Goal: Task Accomplishment & Management: Manage account settings

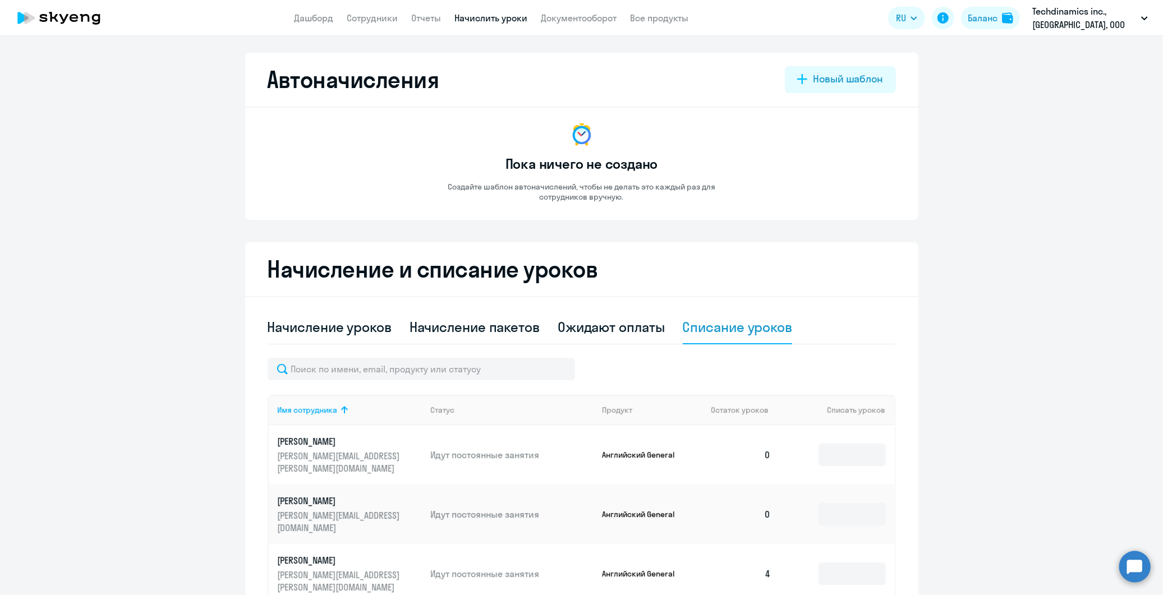
scroll to position [395, 0]
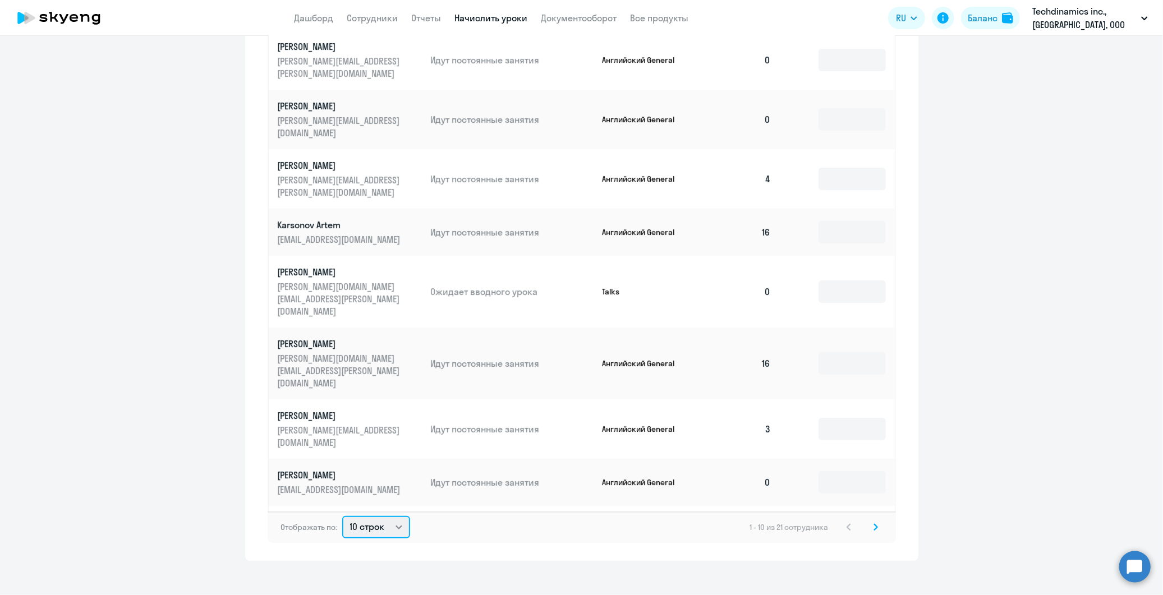
click at [373, 519] on select "10 строк 30 строк 50 строк" at bounding box center [376, 527] width 68 height 22
click at [376, 520] on select "10 строк 30 строк 50 строк" at bounding box center [376, 527] width 68 height 22
click at [366, 523] on select "10 строк 30 строк 50 строк" at bounding box center [376, 527] width 68 height 22
select select "50"
click at [342, 516] on select "10 строк 30 строк 50 строк" at bounding box center [376, 527] width 68 height 22
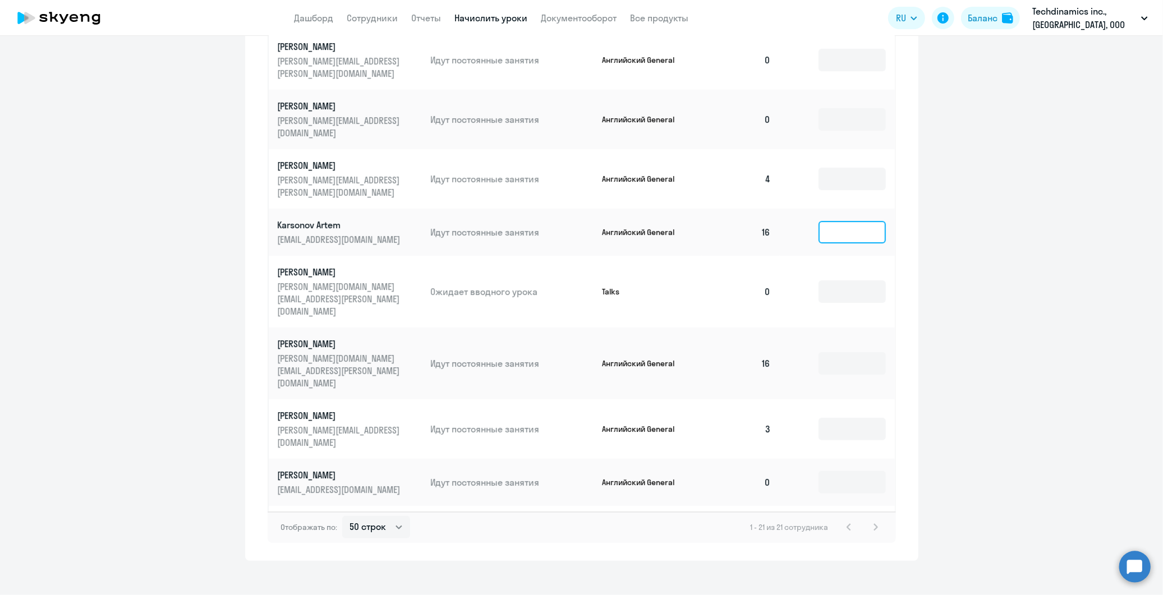
click at [836, 221] on input at bounding box center [852, 232] width 67 height 22
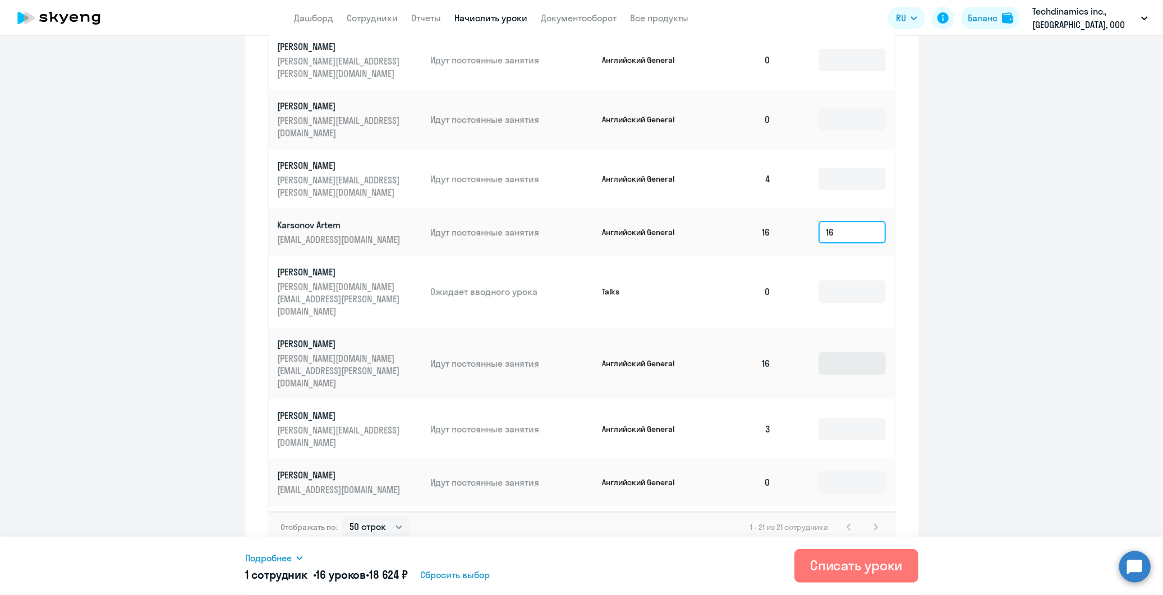
type input "16"
click at [835, 352] on input at bounding box center [852, 363] width 67 height 22
type input "16"
click at [824, 418] on input at bounding box center [852, 429] width 67 height 22
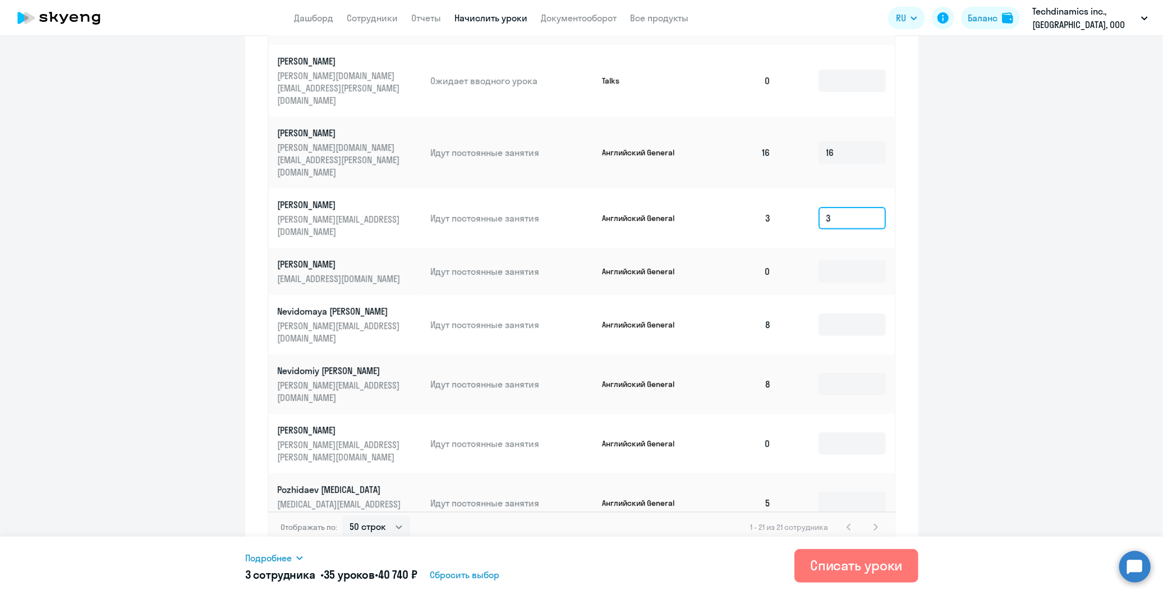
scroll to position [311, 0]
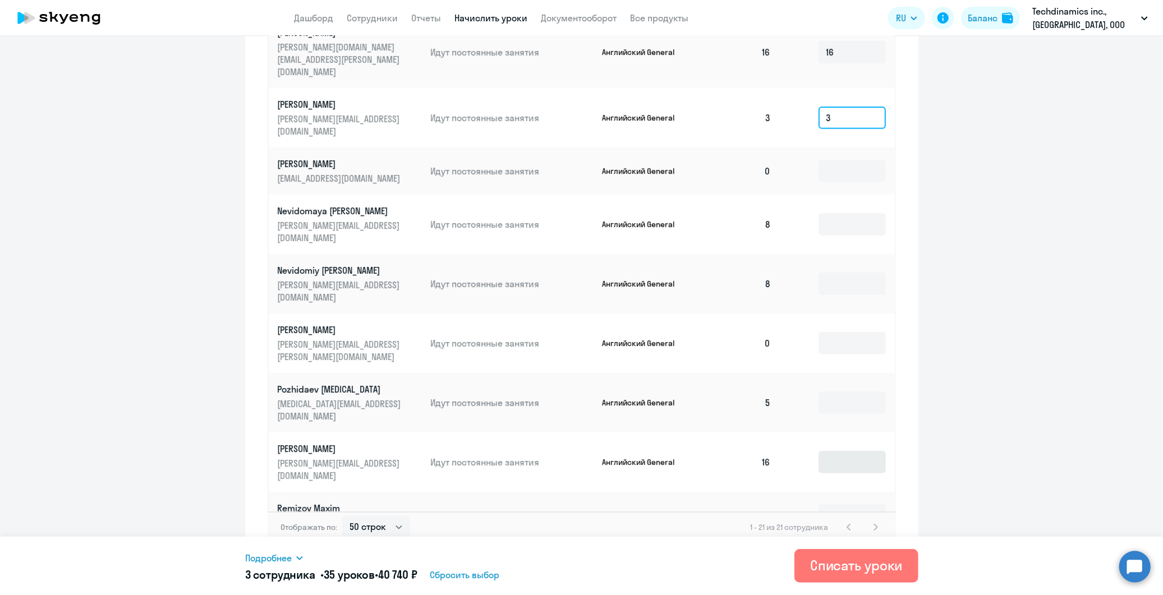
type input "3"
click at [820, 451] on input at bounding box center [852, 462] width 67 height 22
type input "16"
click at [835, 505] on input at bounding box center [852, 516] width 67 height 22
type input "16"
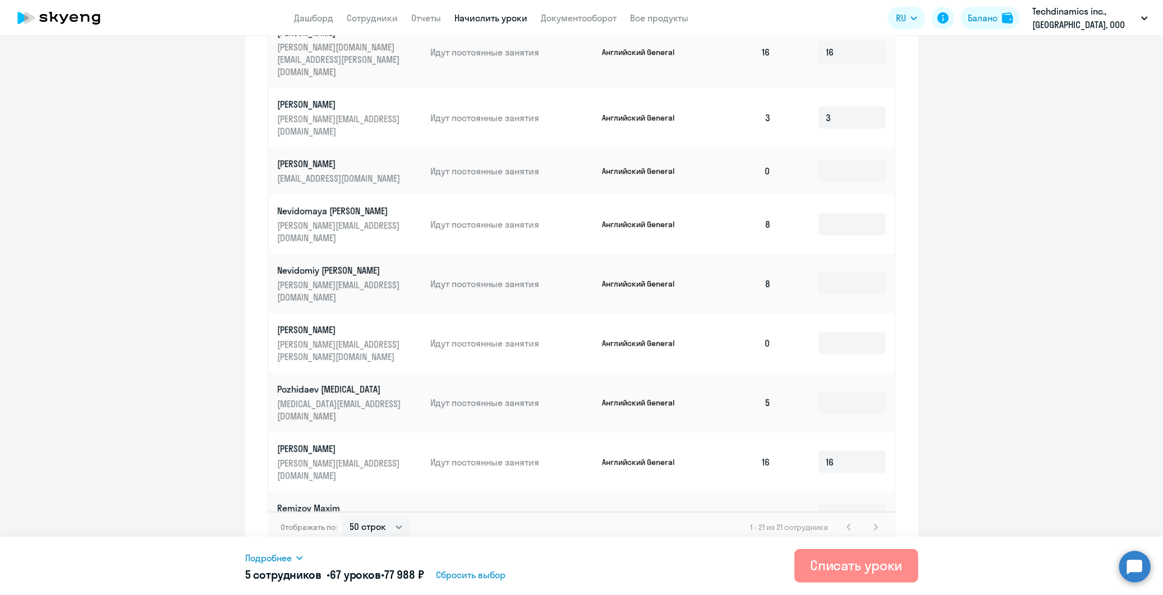
click at [846, 572] on div "Списать уроки" at bounding box center [856, 566] width 93 height 18
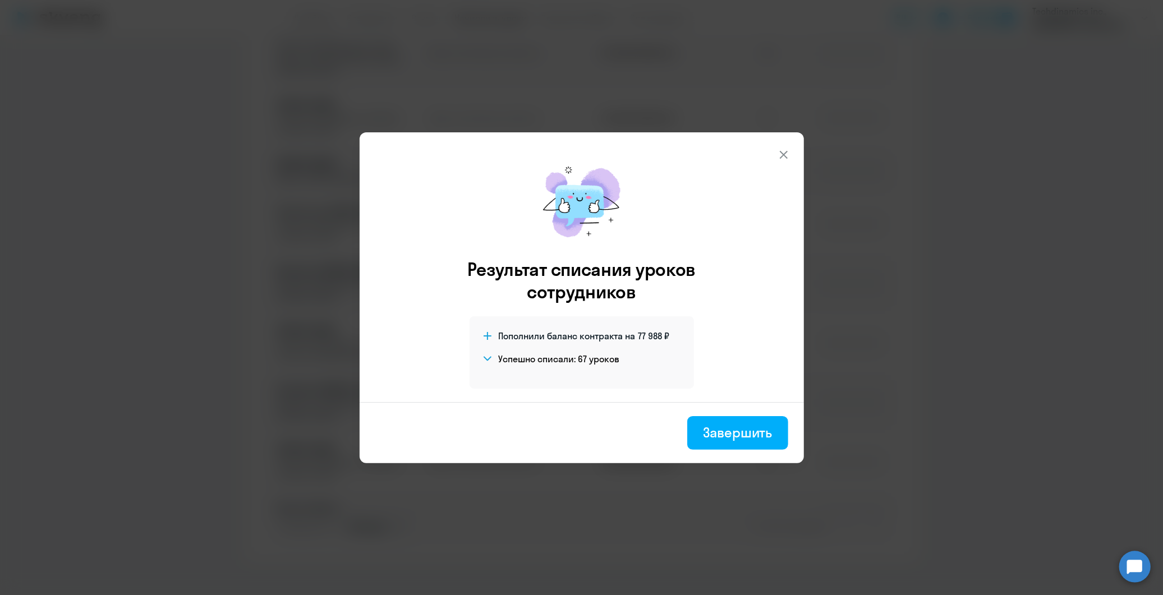
click at [727, 433] on div "Завершить" at bounding box center [737, 433] width 69 height 18
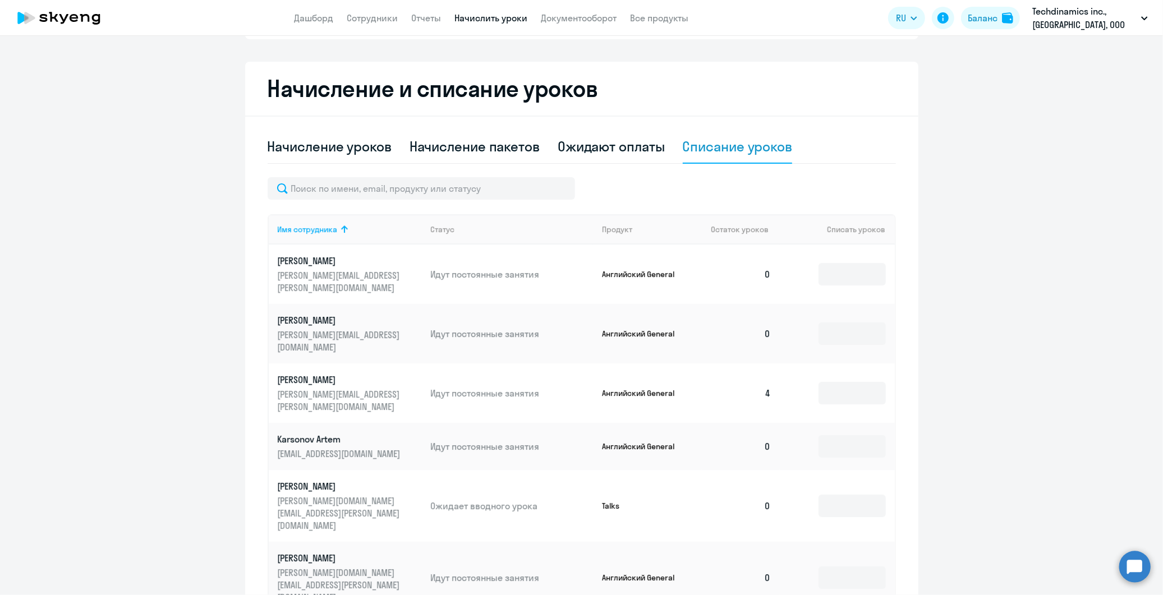
scroll to position [83, 0]
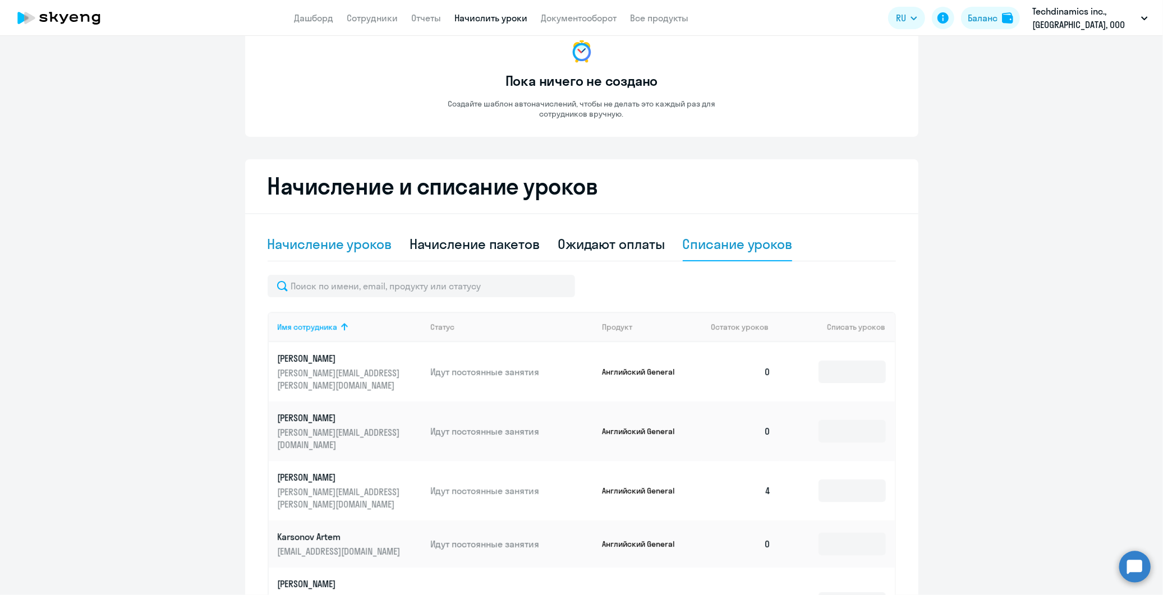
click at [317, 249] on div "Начисление уроков" at bounding box center [330, 244] width 124 height 18
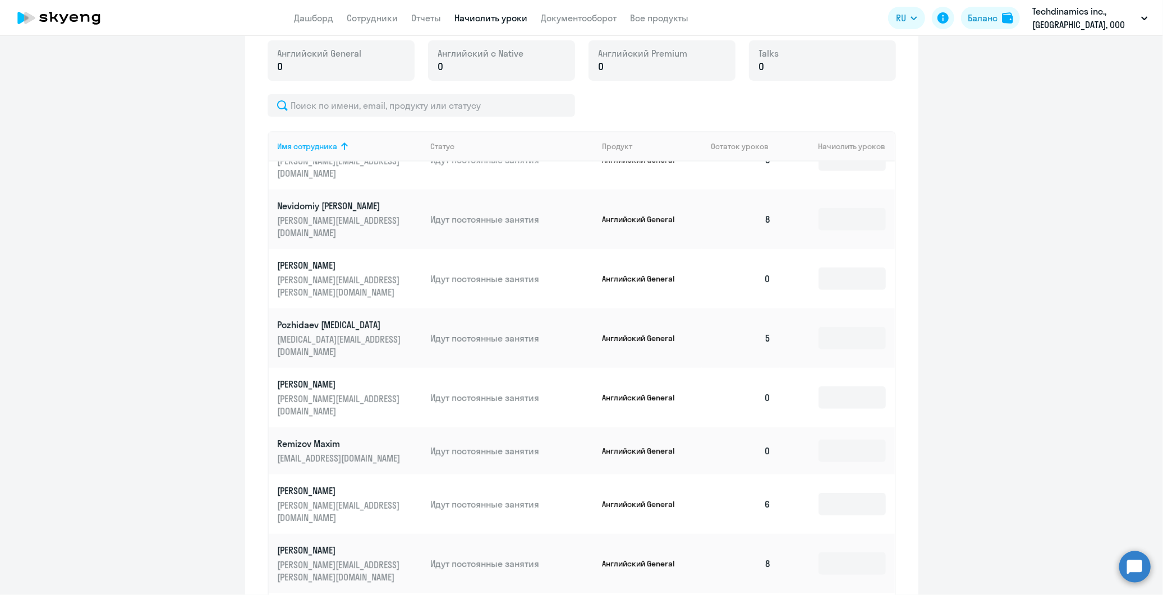
scroll to position [459, 0]
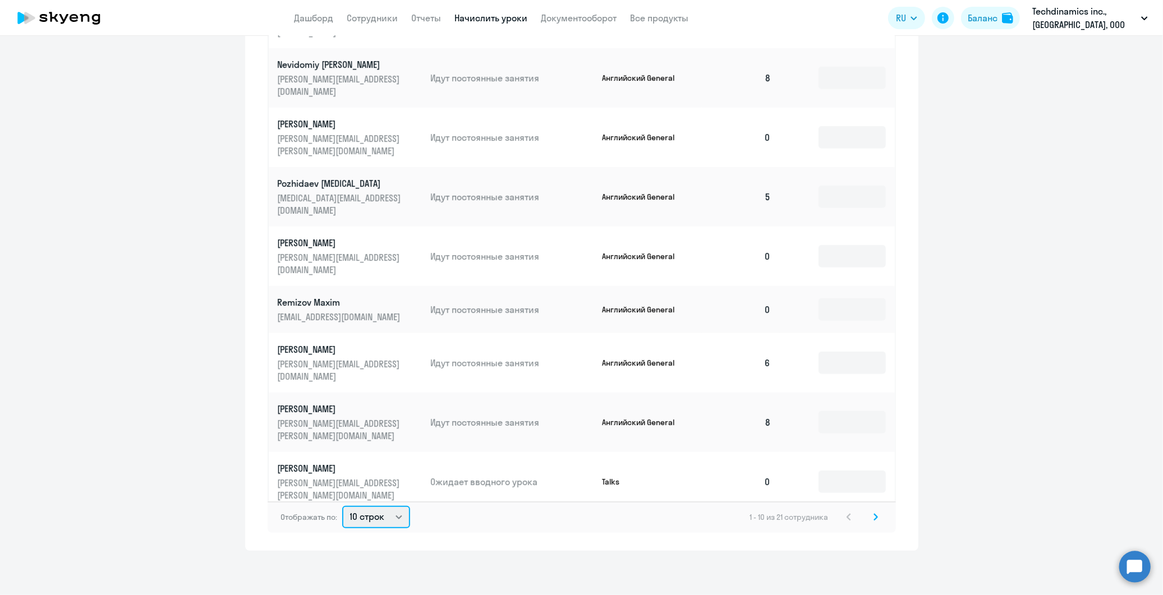
click at [377, 522] on select "10 строк 30 строк 50 строк" at bounding box center [376, 517] width 68 height 22
select select "50"
click at [342, 506] on select "10 строк 30 строк 50 строк" at bounding box center [376, 517] width 68 height 22
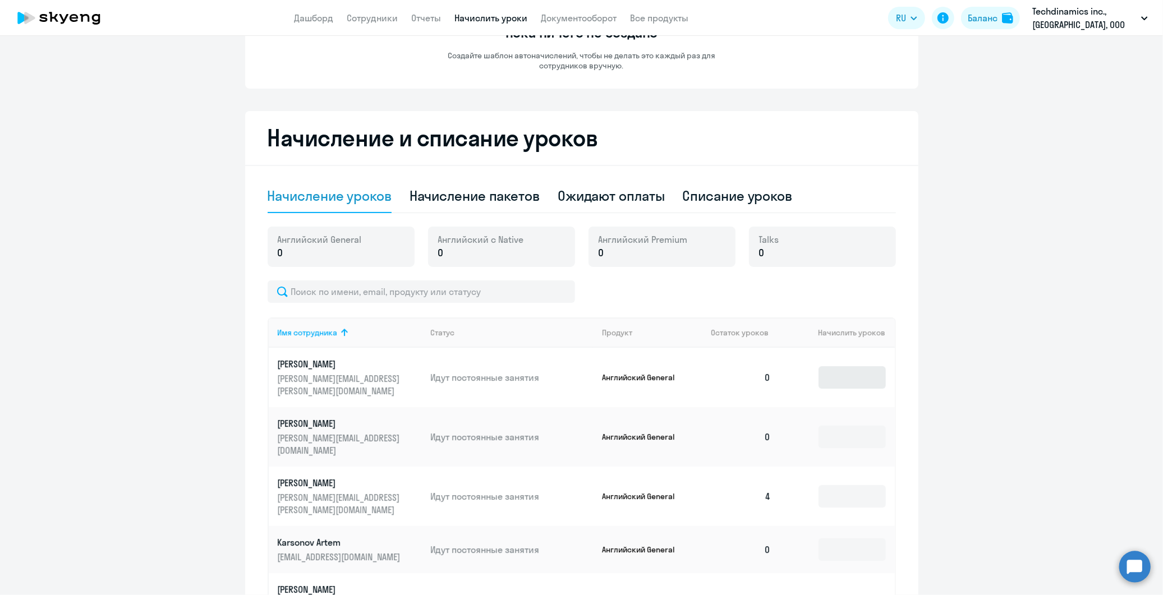
scroll to position [334, 0]
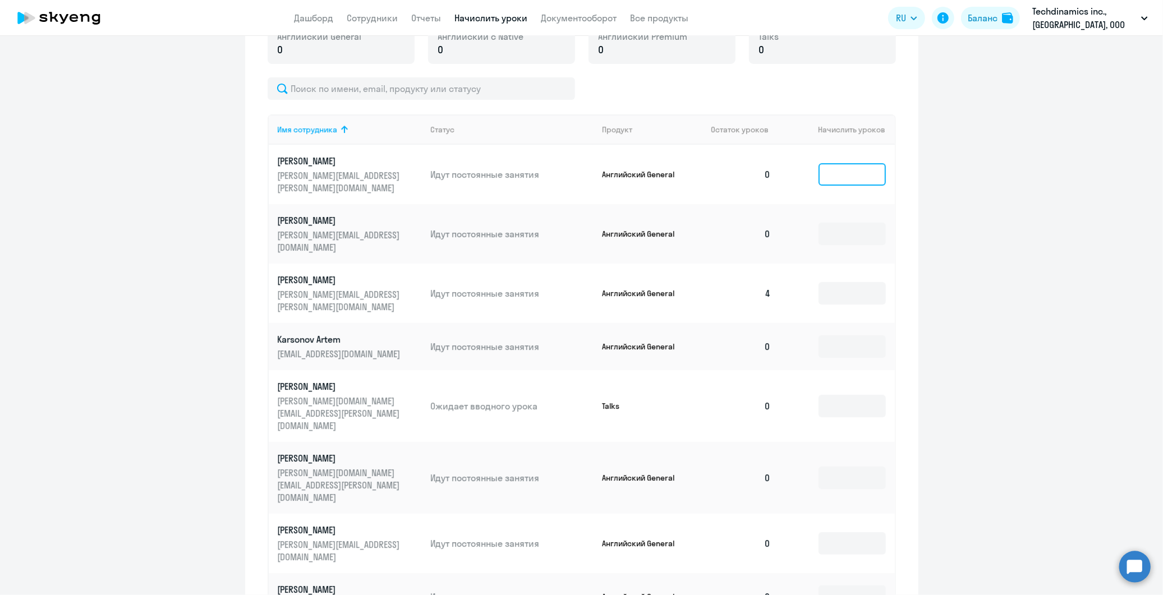
click at [821, 170] on input at bounding box center [852, 174] width 67 height 22
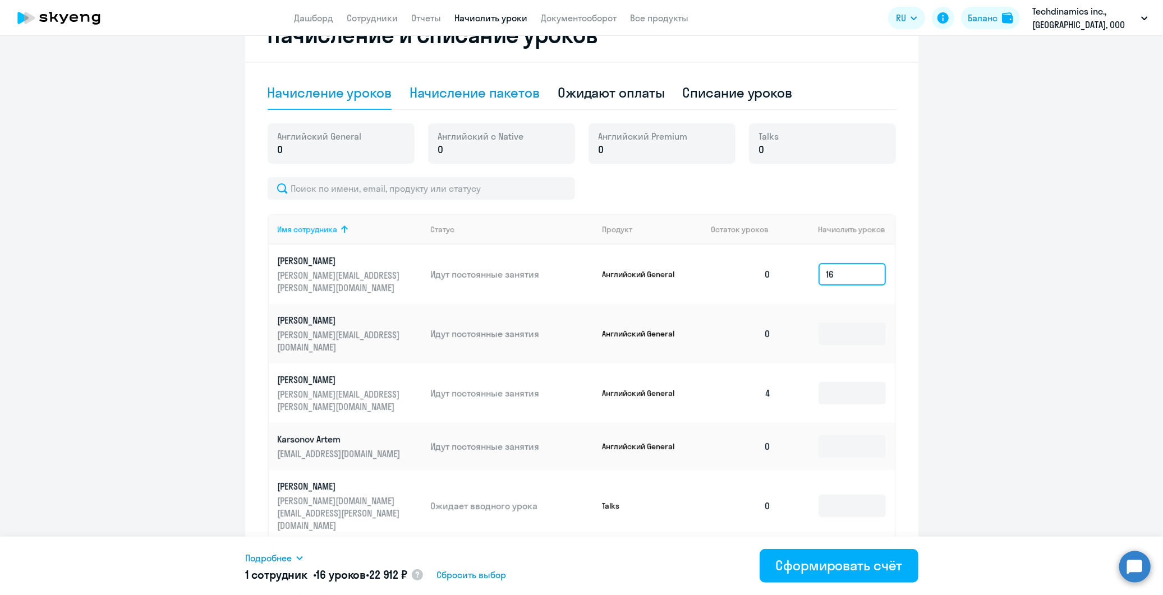
scroll to position [210, 0]
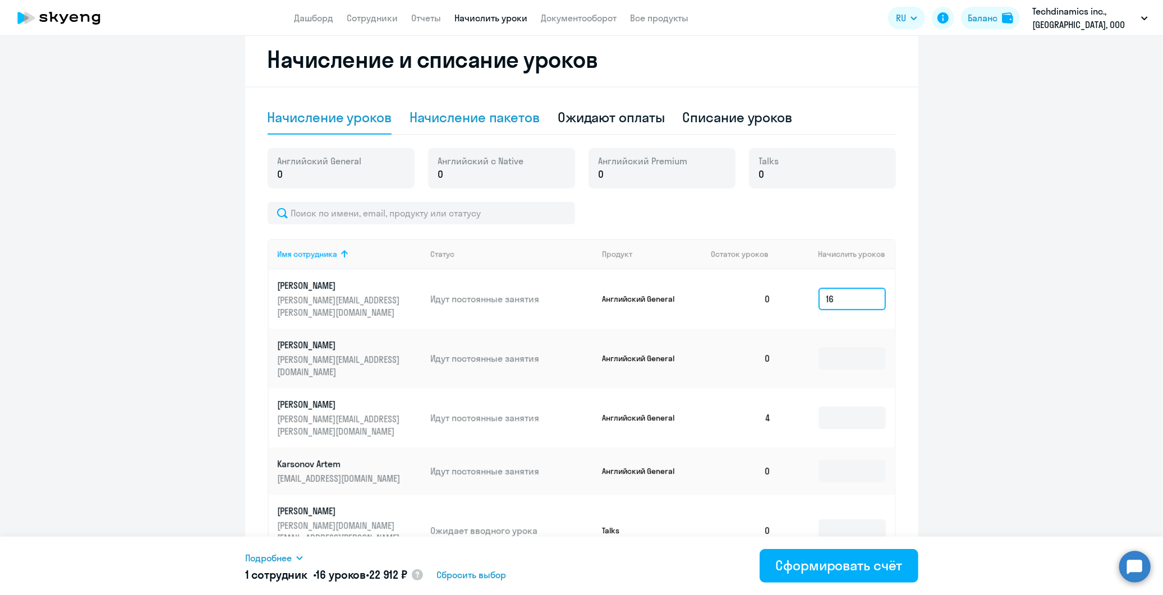
type input "16"
click at [491, 115] on div "Начисление пакетов" at bounding box center [475, 117] width 130 height 18
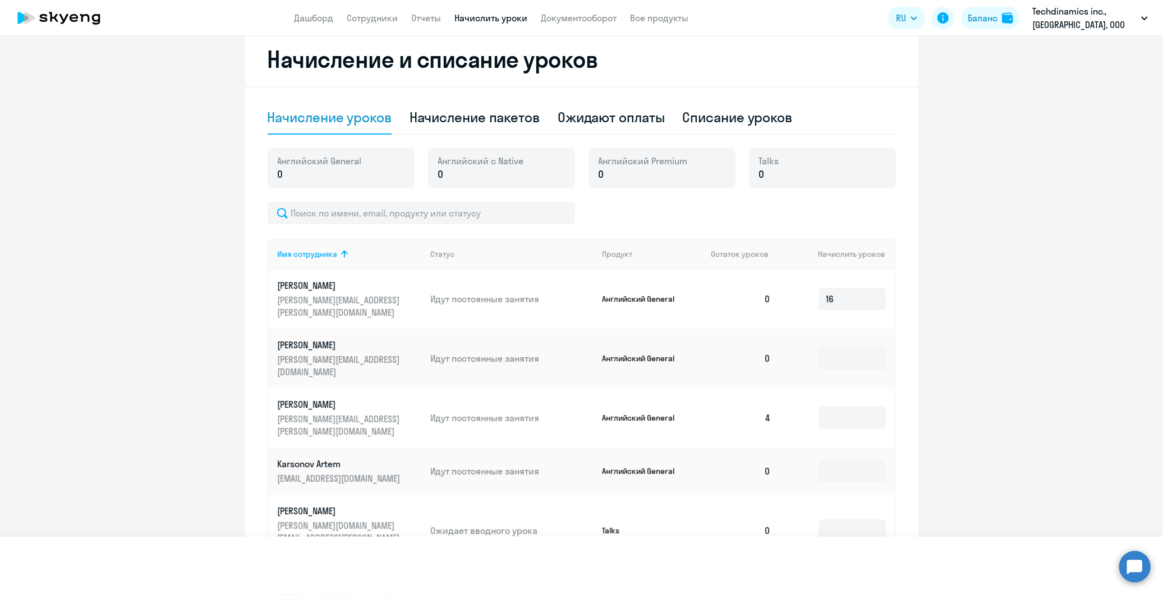
select select "10"
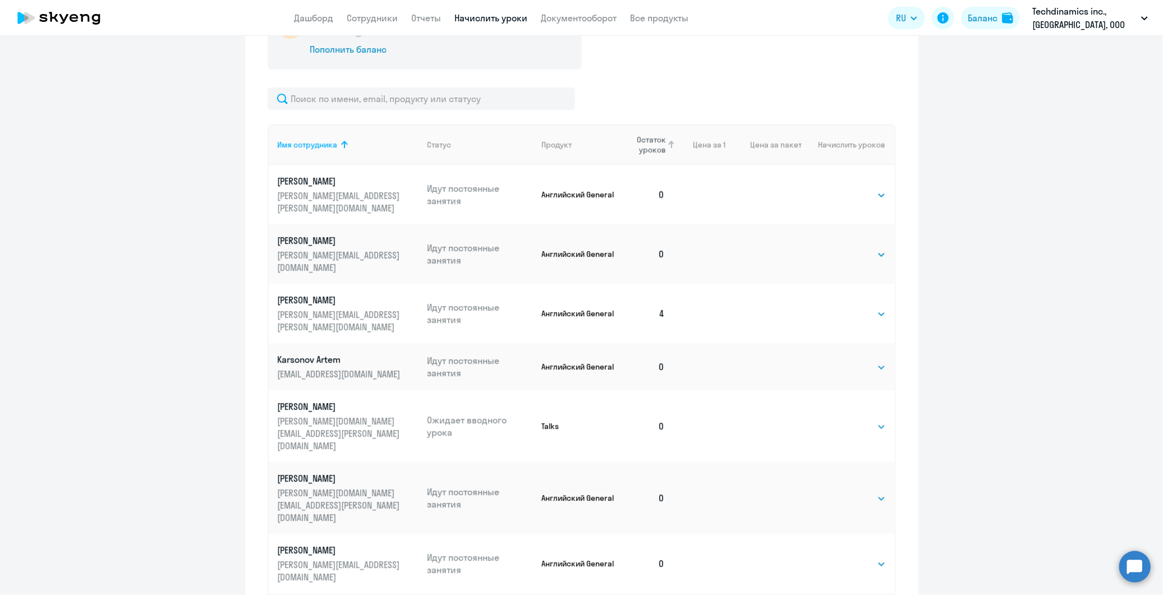
scroll to position [334, 0]
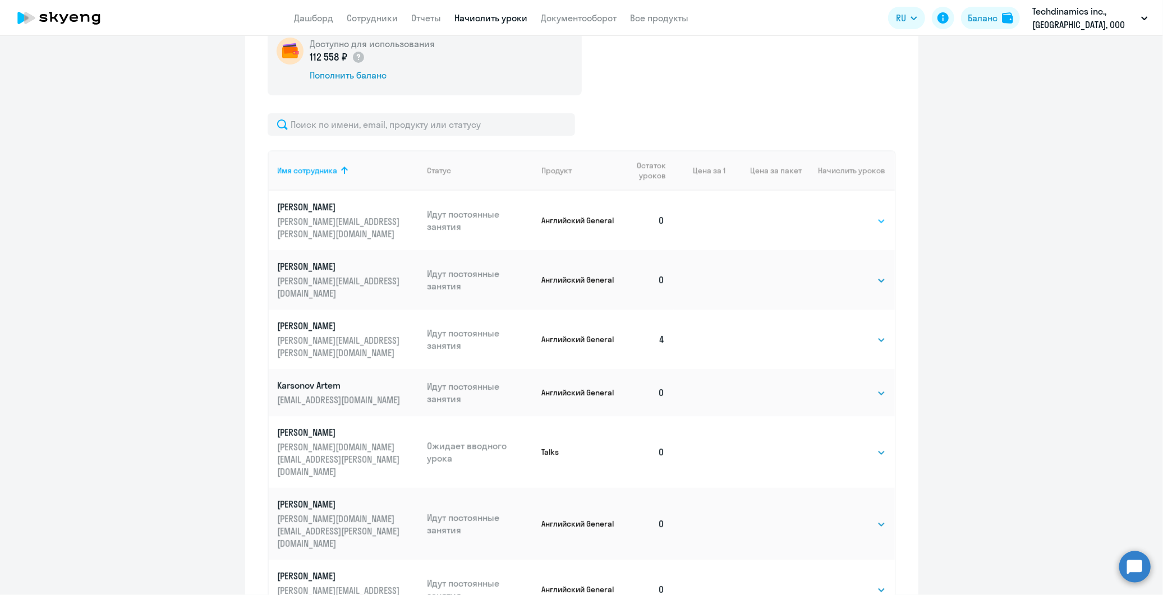
click at [840, 214] on select "Выбрать 4 8 16 32 64 96 128" at bounding box center [863, 220] width 46 height 13
select select "16"
click at [840, 214] on select "Выбрать 4 8 16 32 64 96 128" at bounding box center [863, 220] width 46 height 13
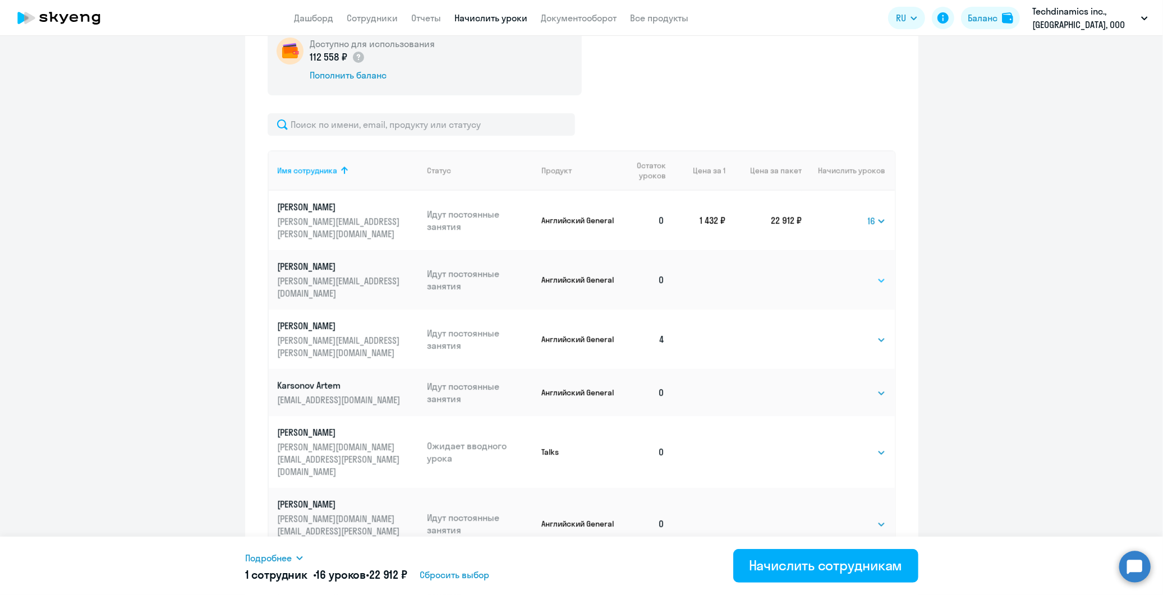
click at [840, 274] on select "Выбрать 4 8 16 32 64 96 128" at bounding box center [863, 280] width 46 height 13
select select "16"
click at [840, 274] on select "Выбрать 4 8 16 32 64 96 128" at bounding box center [863, 280] width 46 height 13
click at [843, 333] on select "Выбрать 4 8 16 32 64 96 128" at bounding box center [863, 339] width 46 height 13
select select "4"
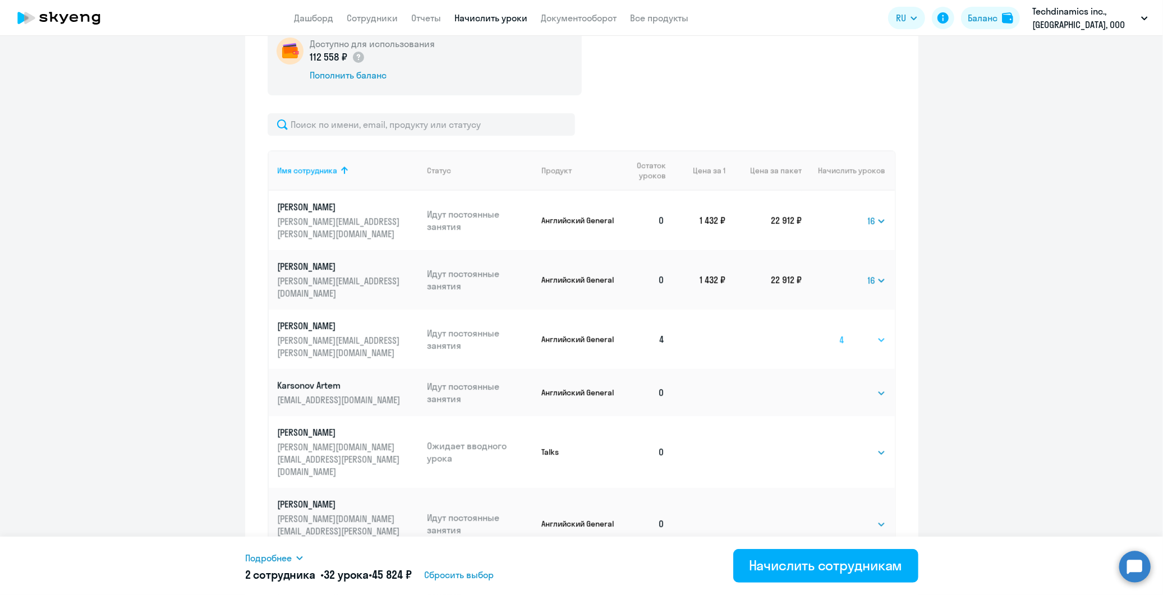
click at [840, 333] on select "Выбрать 4 8 16 32 64 96 128" at bounding box center [863, 339] width 46 height 13
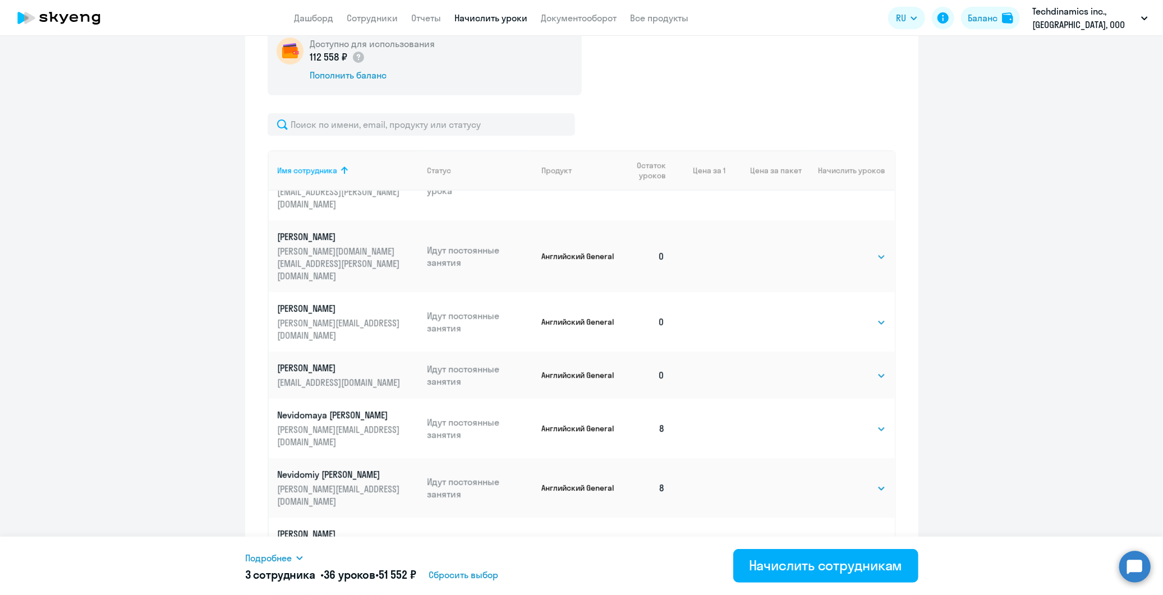
scroll to position [311, 0]
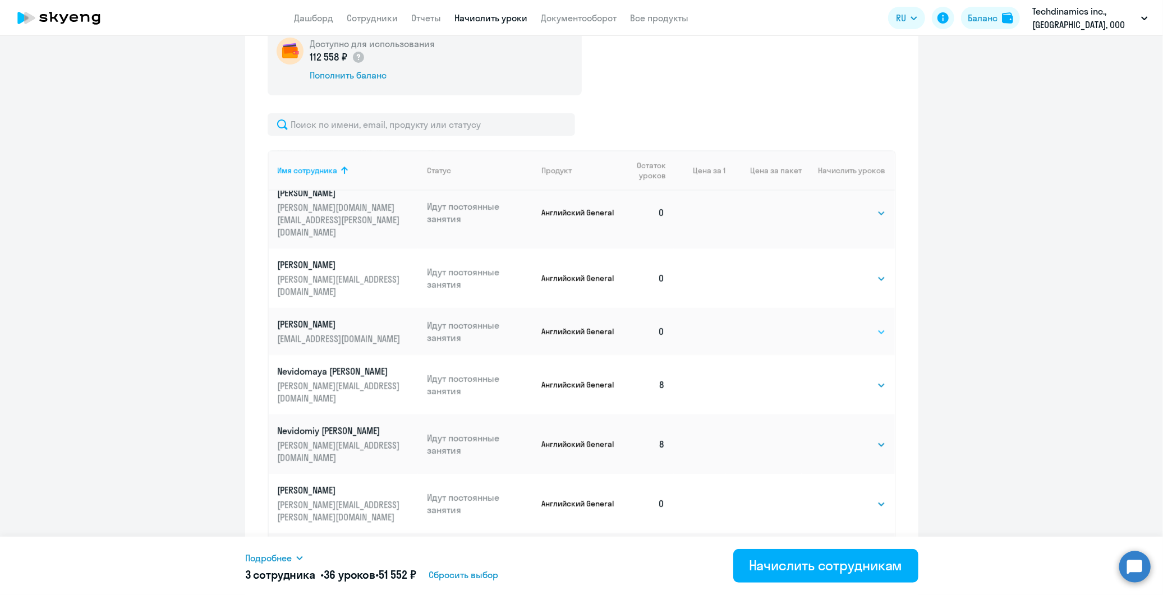
click at [846, 326] on select "Выбрать 4 8 16 32 64 96 128" at bounding box center [863, 332] width 46 height 13
select select "16"
click at [840, 326] on select "Выбрать 4 8 16 32 64 96 128" at bounding box center [863, 332] width 46 height 13
click at [814, 575] on button "Начислить сотрудникам" at bounding box center [826, 566] width 185 height 34
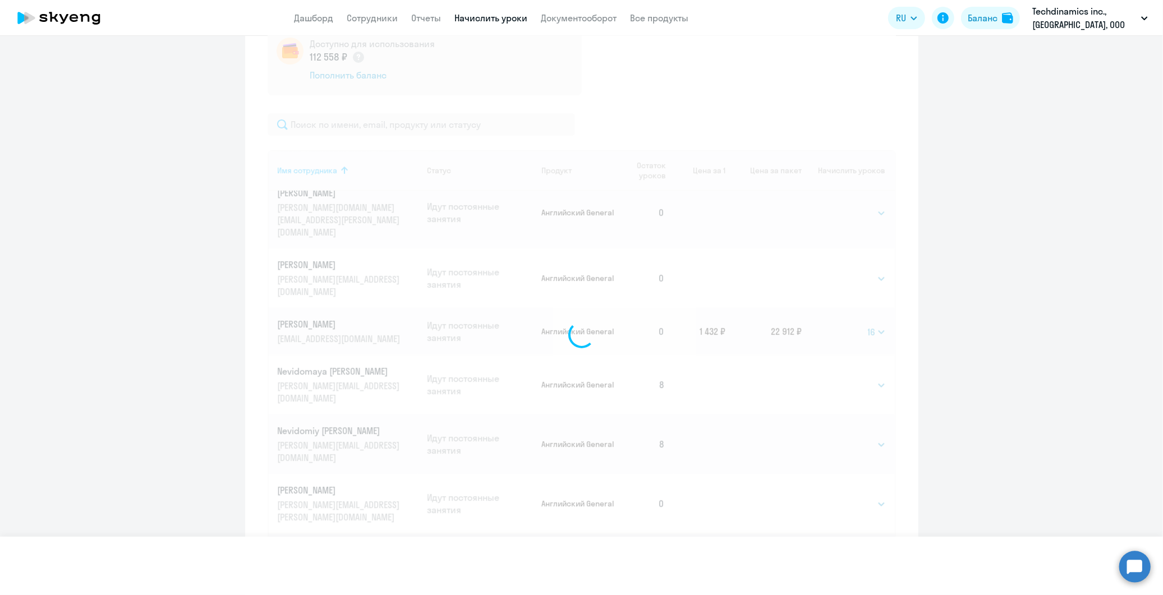
select select
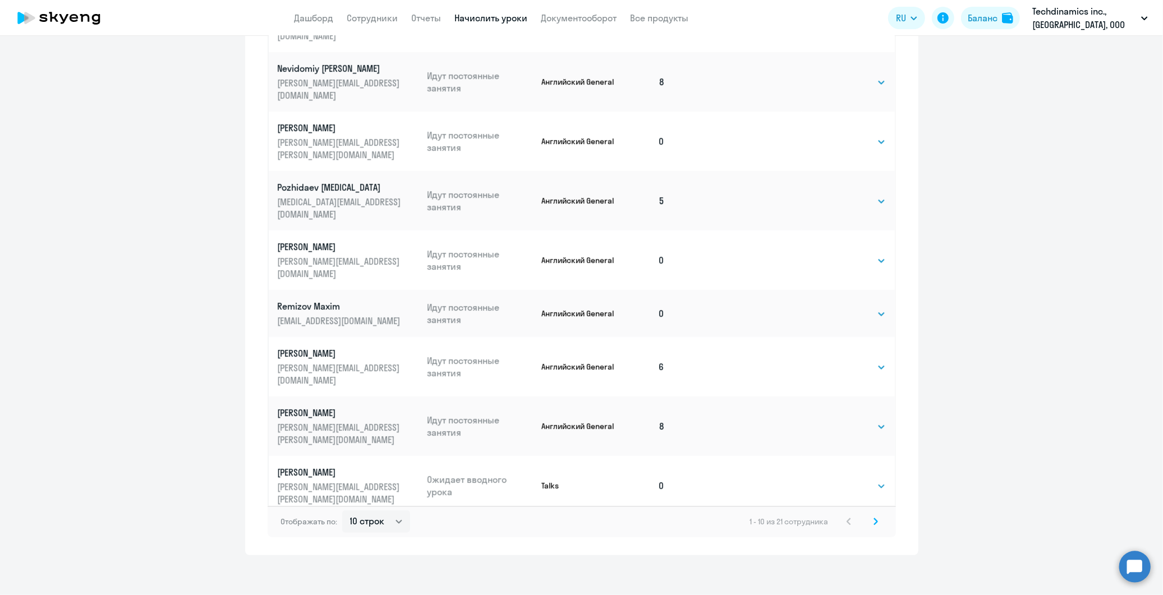
scroll to position [496, 0]
